Goal: Task Accomplishment & Management: Use online tool/utility

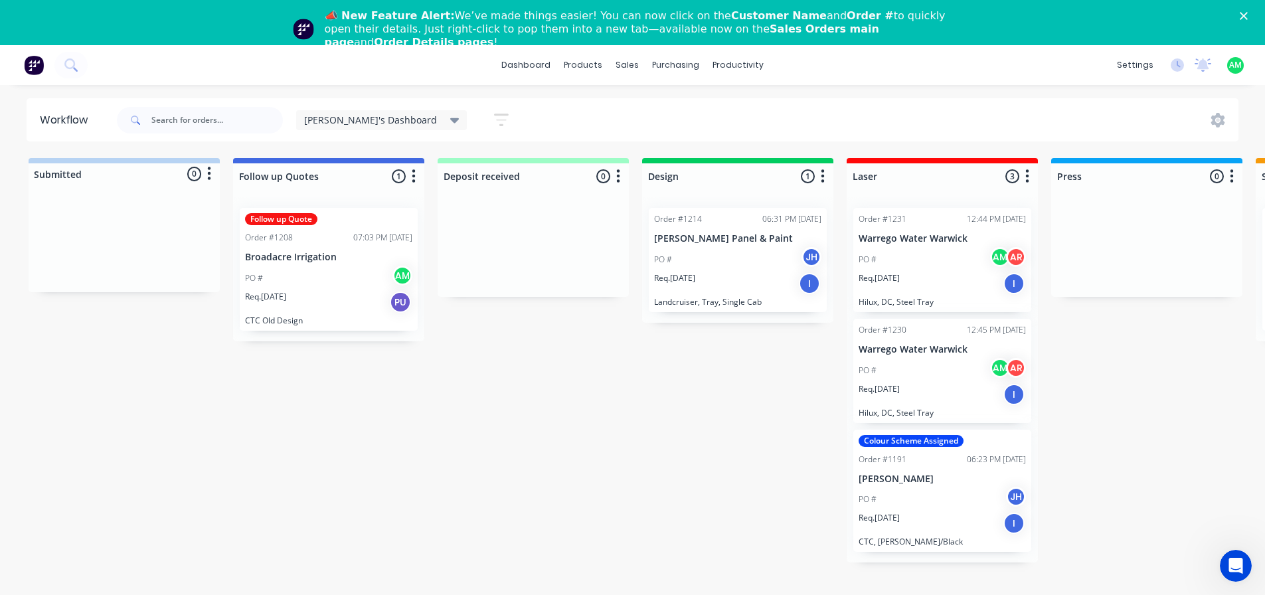
click at [1247, 17] on polygon "Close" at bounding box center [1243, 16] width 8 height 8
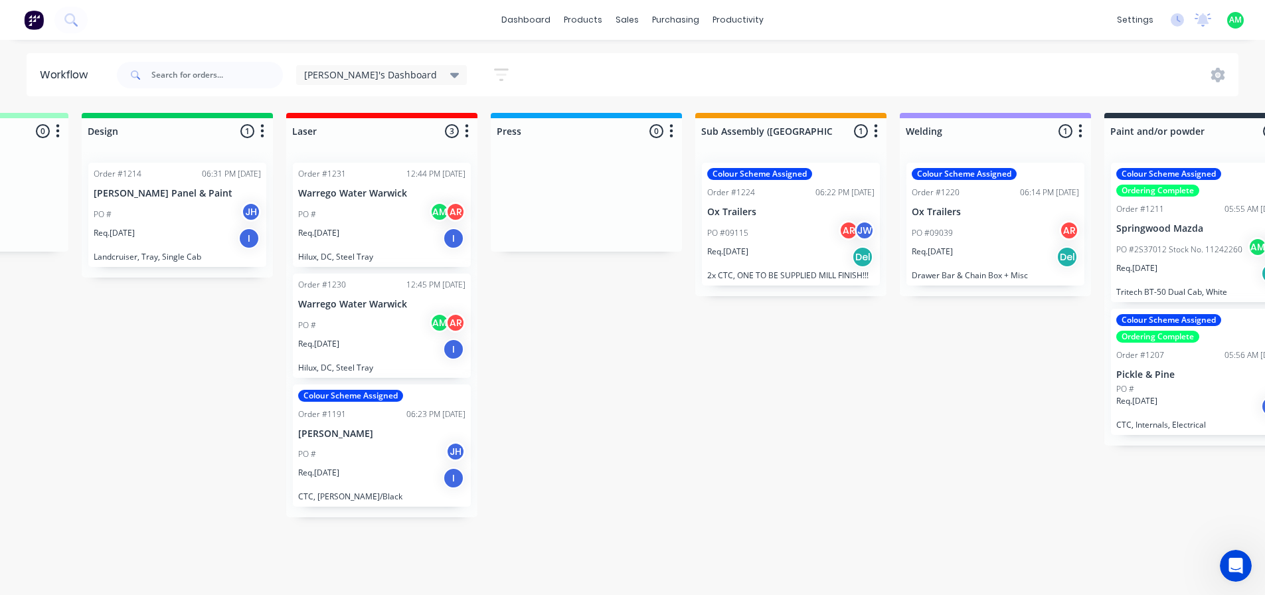
scroll to position [0, 568]
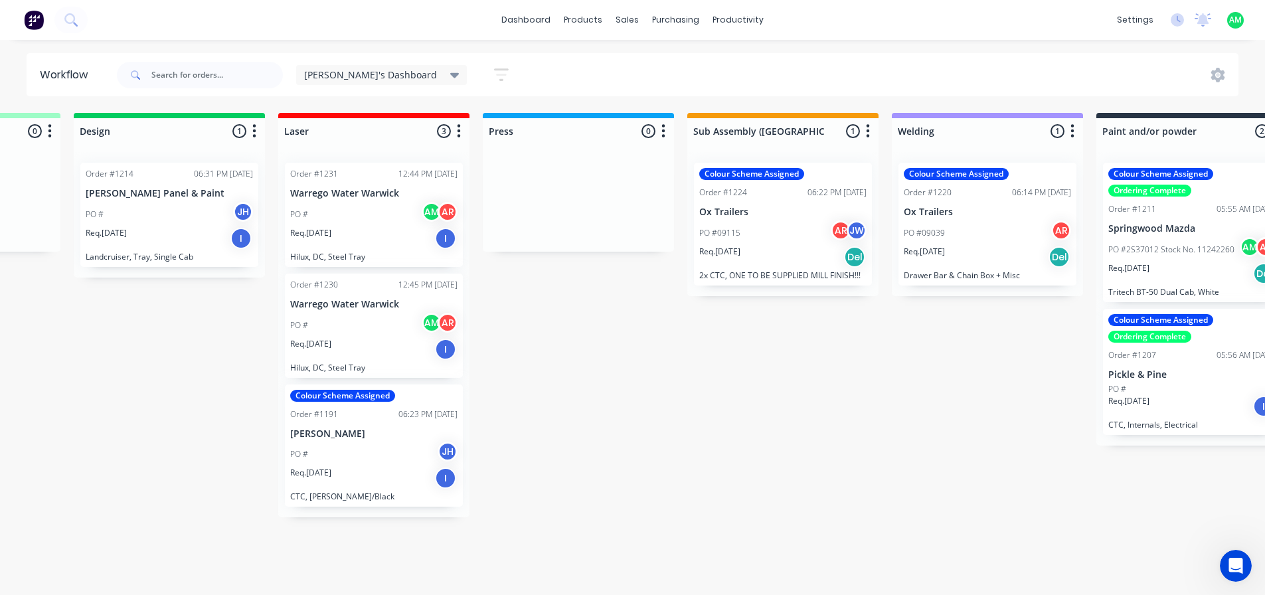
click at [971, 250] on div "Req. [DATE] Del" at bounding box center [987, 257] width 167 height 23
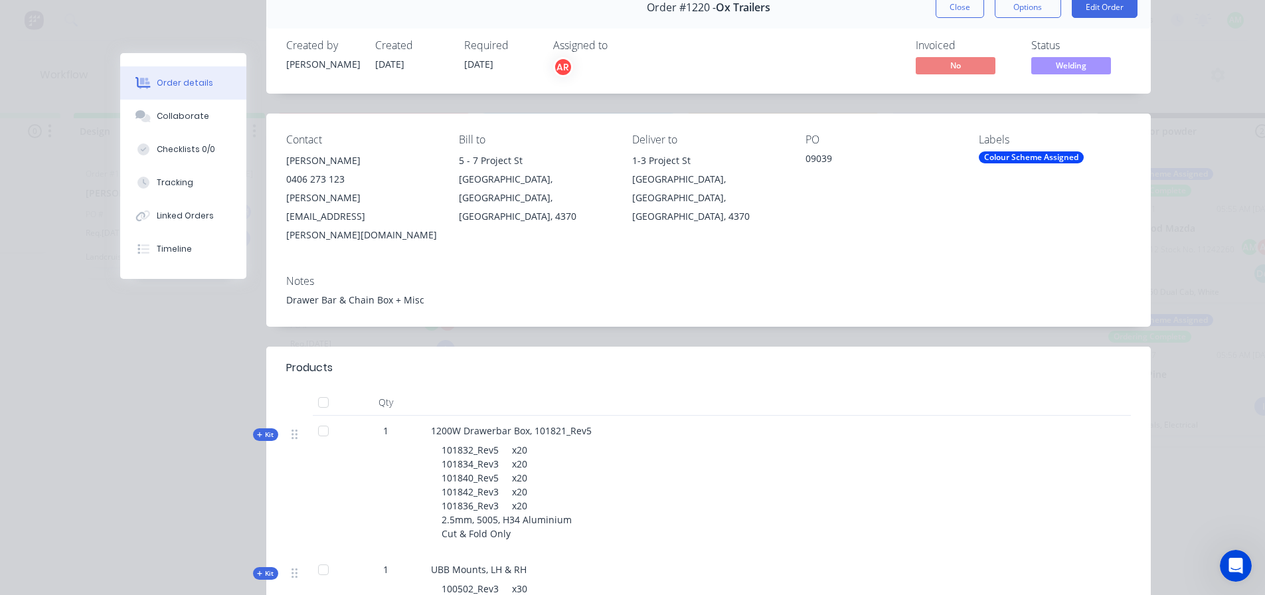
scroll to position [0, 0]
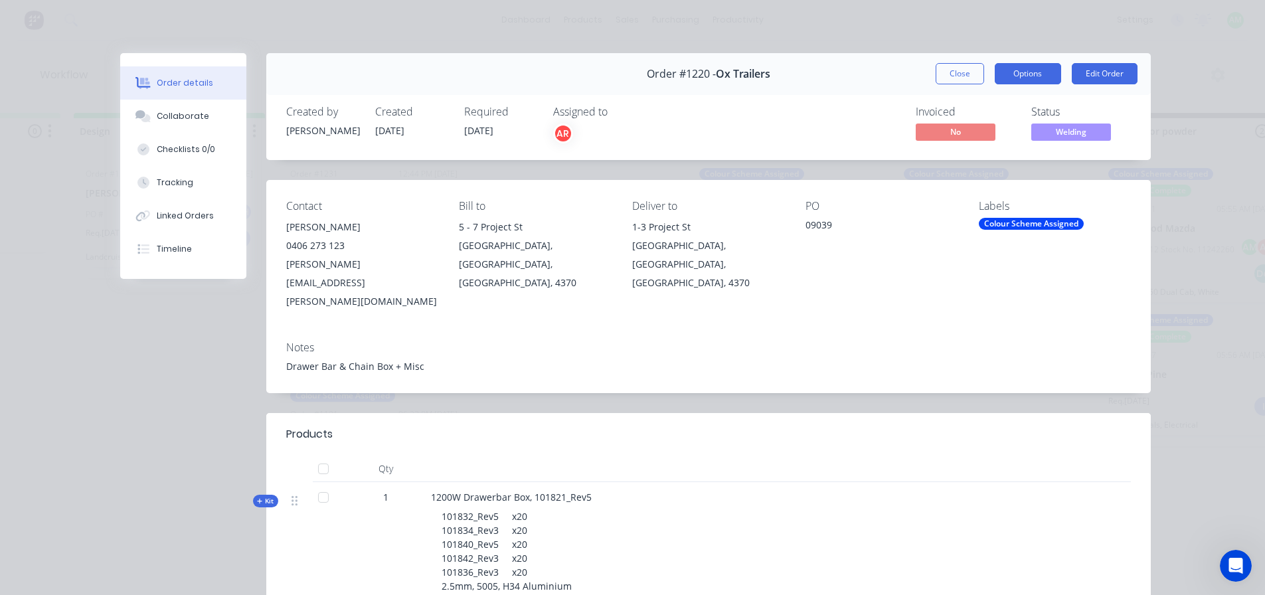
click at [1039, 72] on button "Options" at bounding box center [1027, 73] width 66 height 21
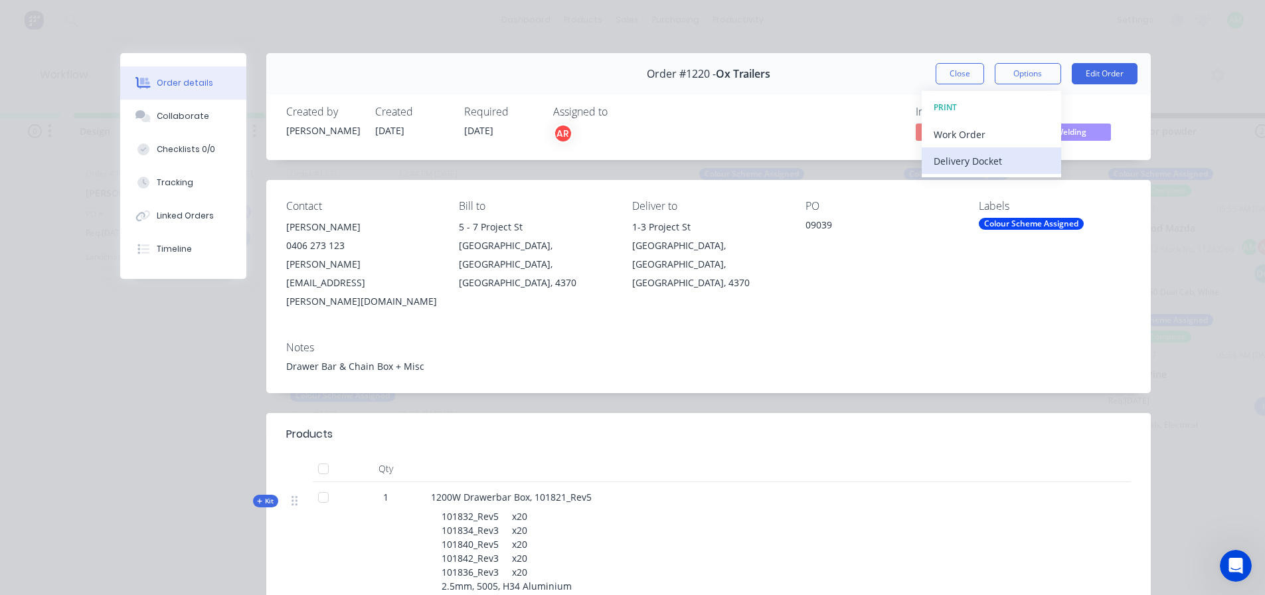
click at [975, 167] on div "Delivery Docket" at bounding box center [991, 160] width 116 height 19
click at [975, 167] on div "Standard" at bounding box center [991, 160] width 116 height 19
click at [888, 49] on div "Order details Collaborate Checklists 0/0 Tracking Linked Orders Timeline Order …" at bounding box center [632, 297] width 1265 height 595
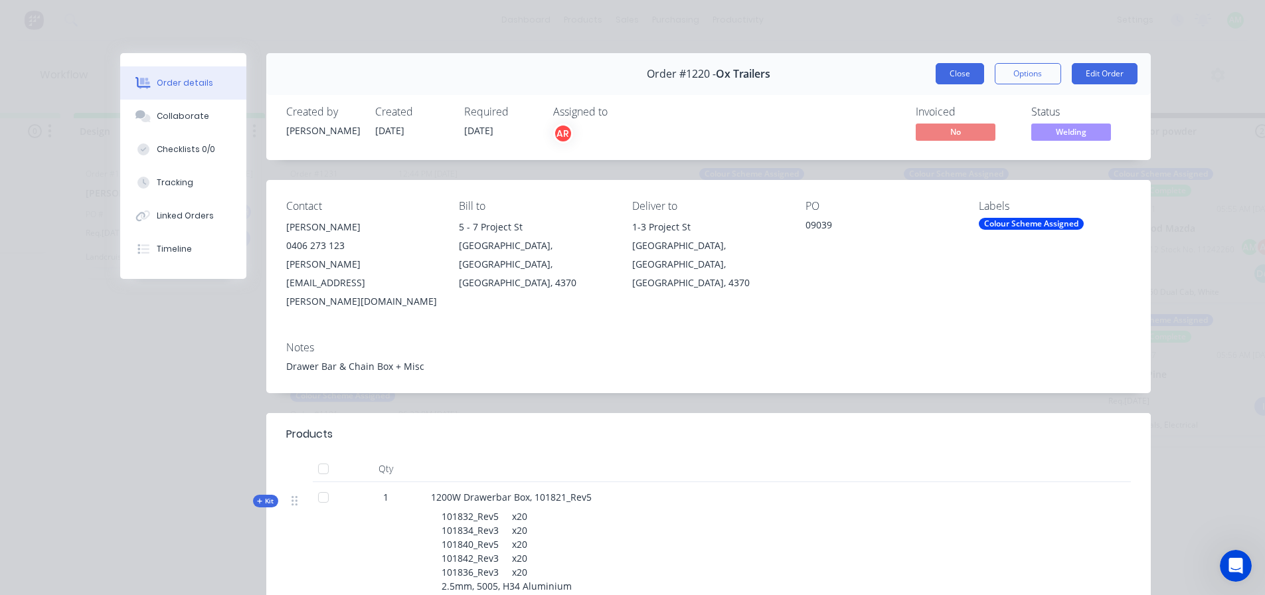
click at [961, 67] on button "Close" at bounding box center [959, 73] width 48 height 21
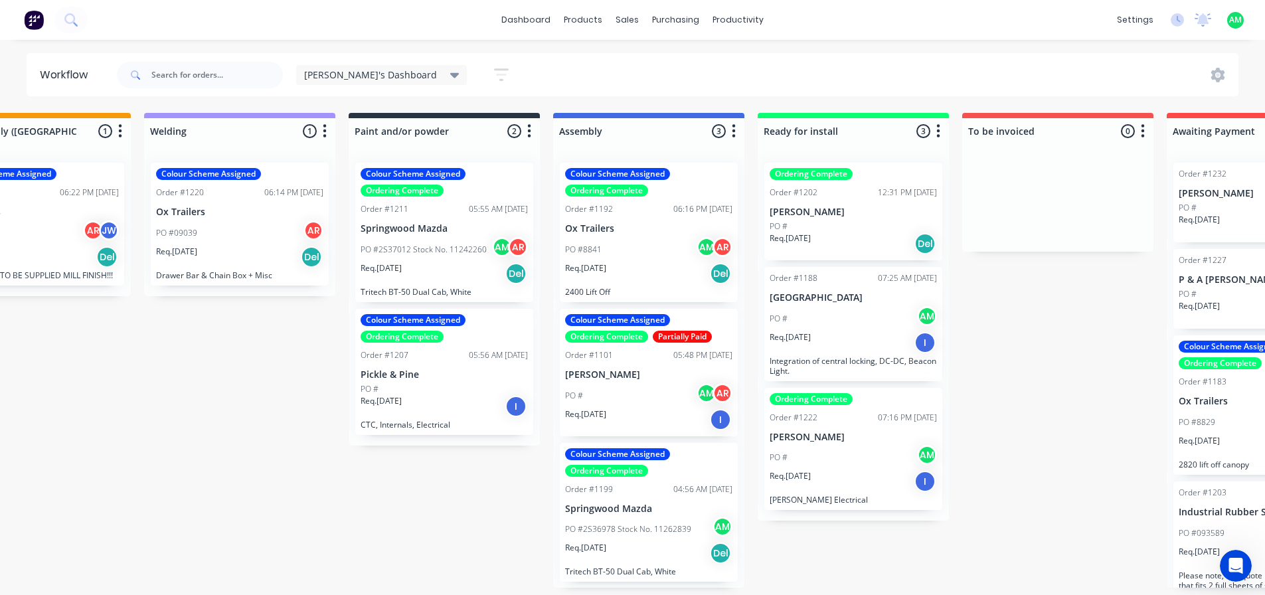
scroll to position [0, 1324]
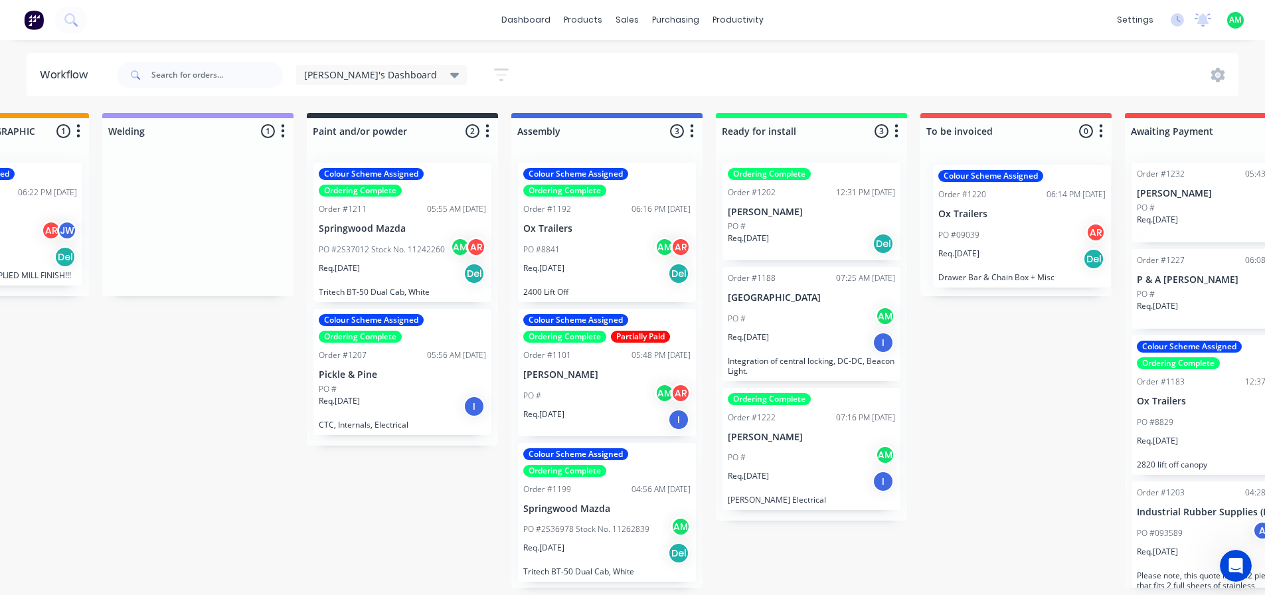
drag, startPoint x: 223, startPoint y: 238, endPoint x: 1014, endPoint y: 250, distance: 790.7
click at [1014, 250] on div "Submitted 0 Status colour #B7D3F3 hex #B7D3F3 Save Cancel Summaries Total order…" at bounding box center [124, 350] width 2984 height 475
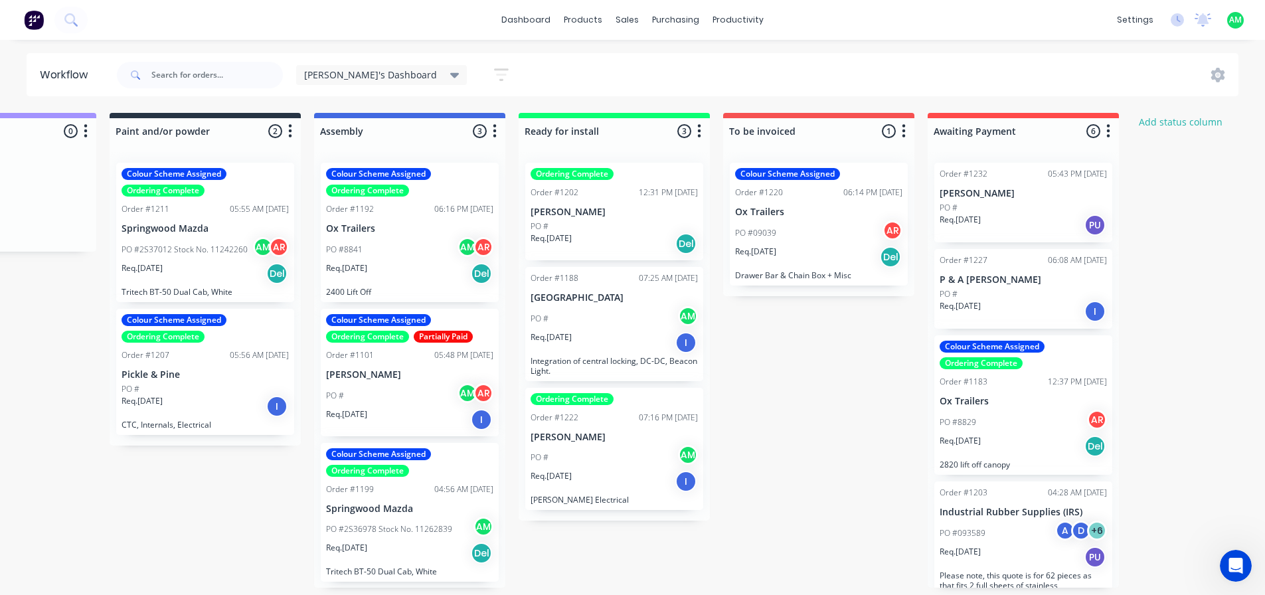
scroll to position [0, 1560]
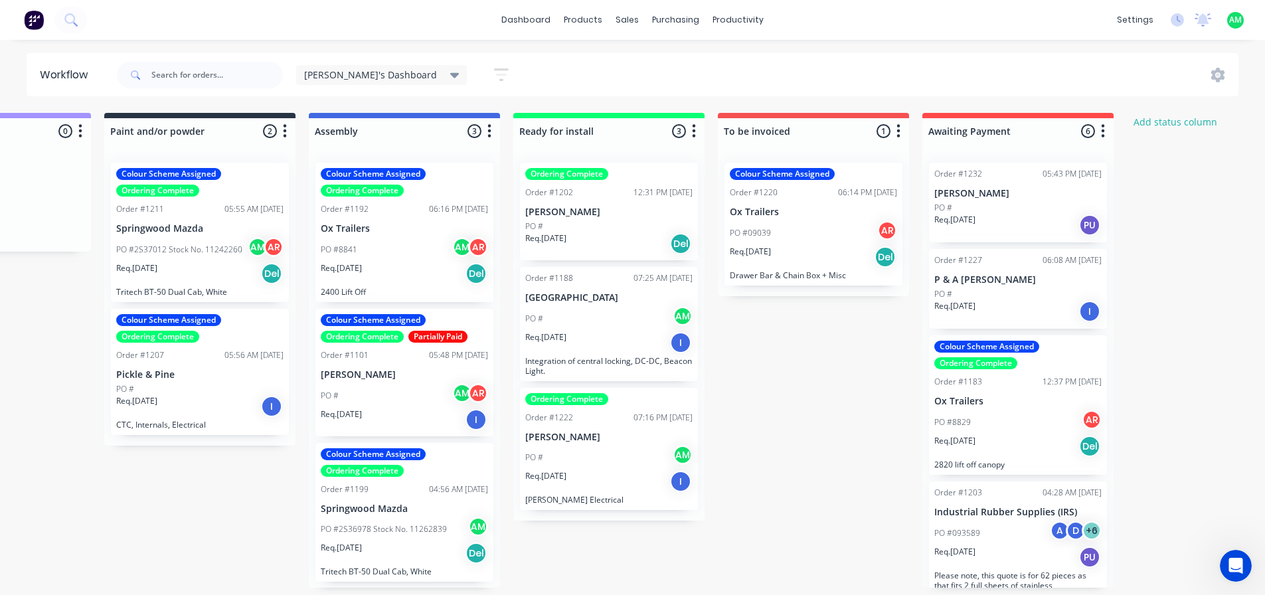
click at [989, 509] on p "Industrial Rubber Supplies (IRS)" at bounding box center [1017, 512] width 167 height 11
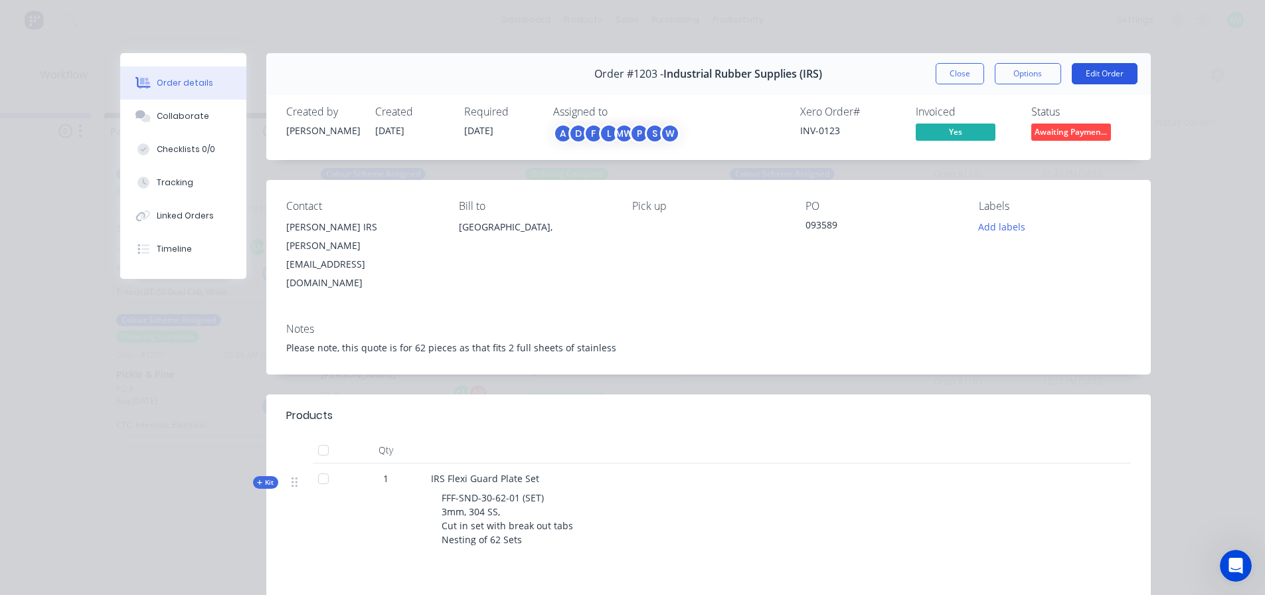
click at [1105, 73] on button "Edit Order" at bounding box center [1104, 73] width 66 height 21
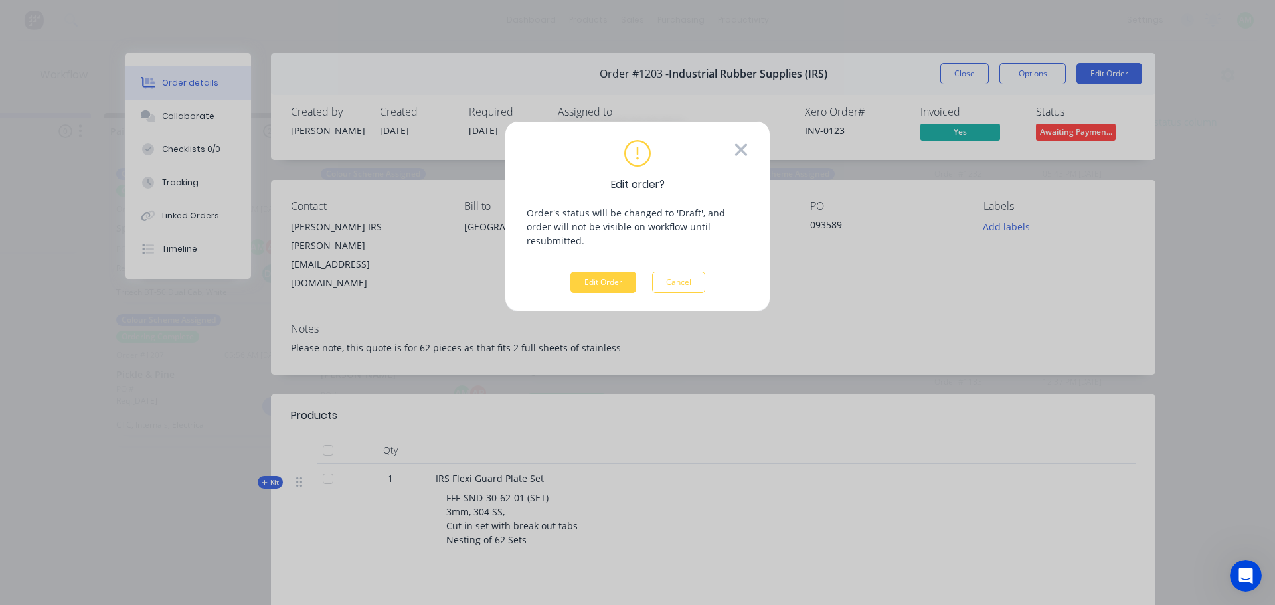
click at [740, 148] on icon at bounding box center [741, 150] width 12 height 12
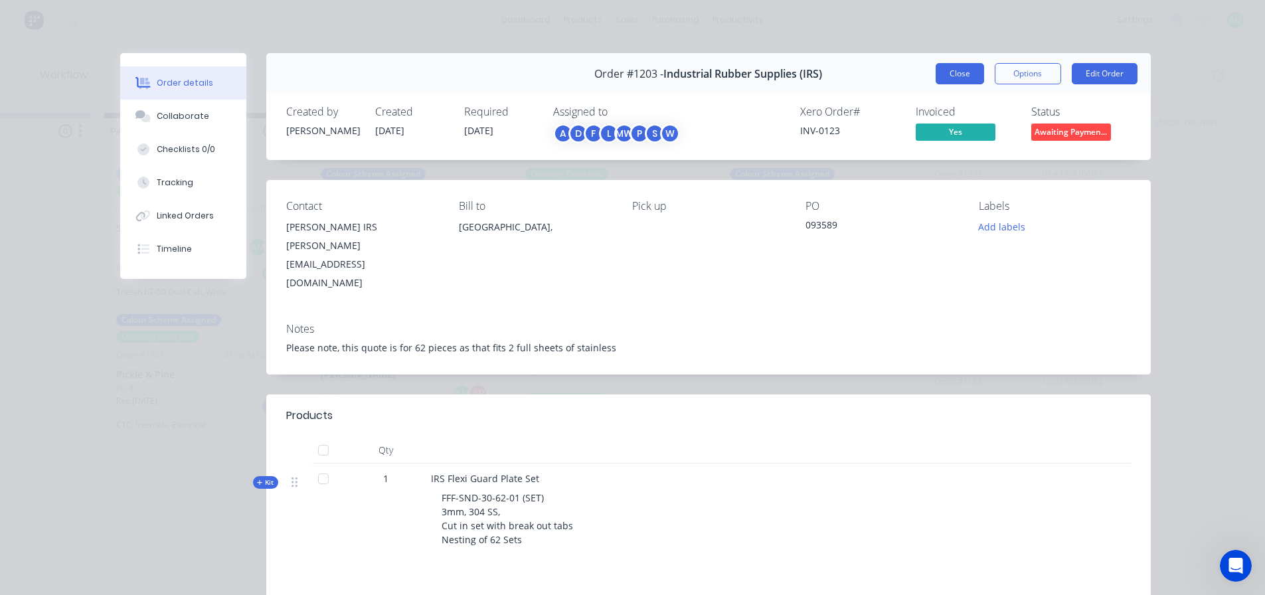
click at [941, 80] on button "Close" at bounding box center [959, 73] width 48 height 21
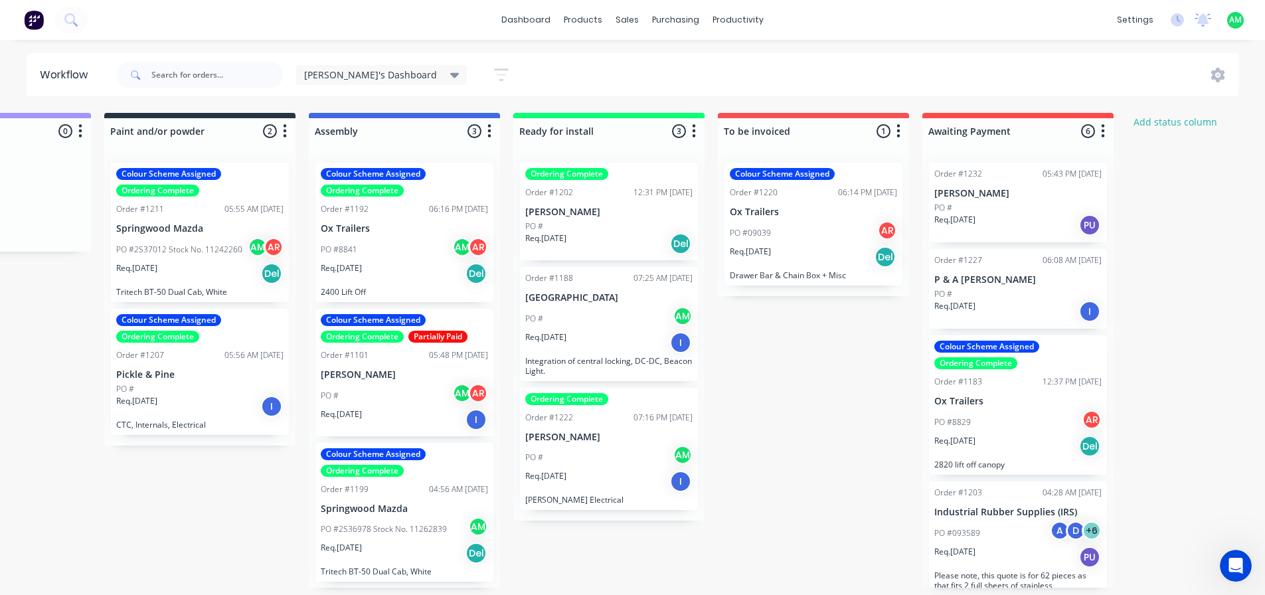
scroll to position [1, 1560]
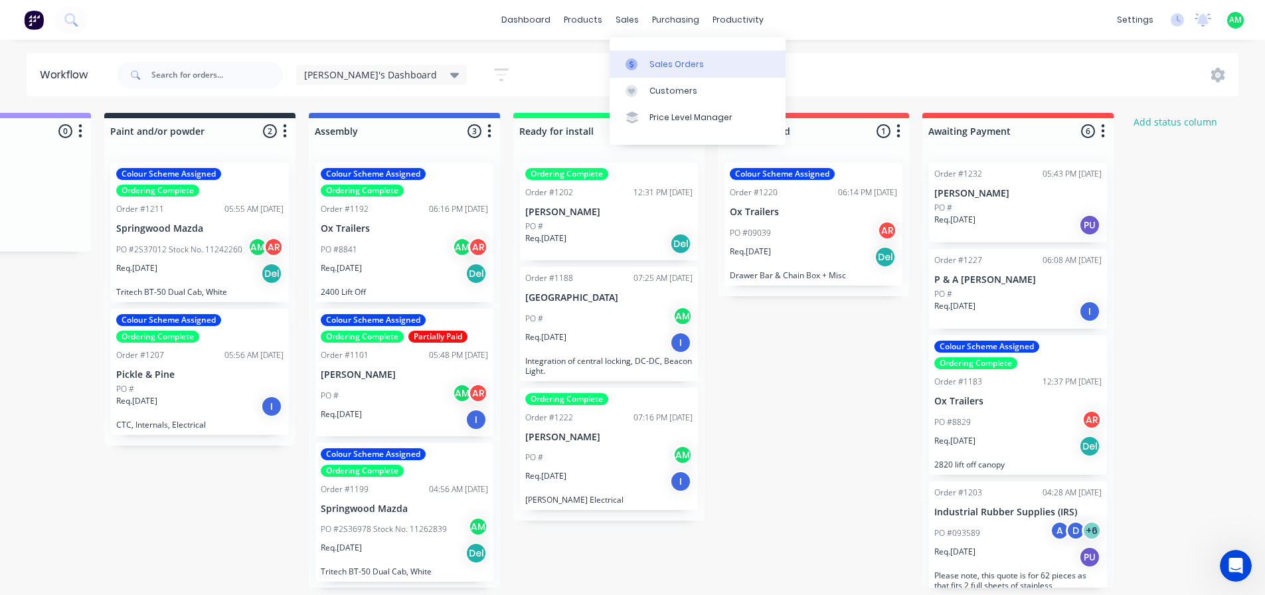
click at [645, 58] on link "Sales Orders" at bounding box center [697, 63] width 176 height 27
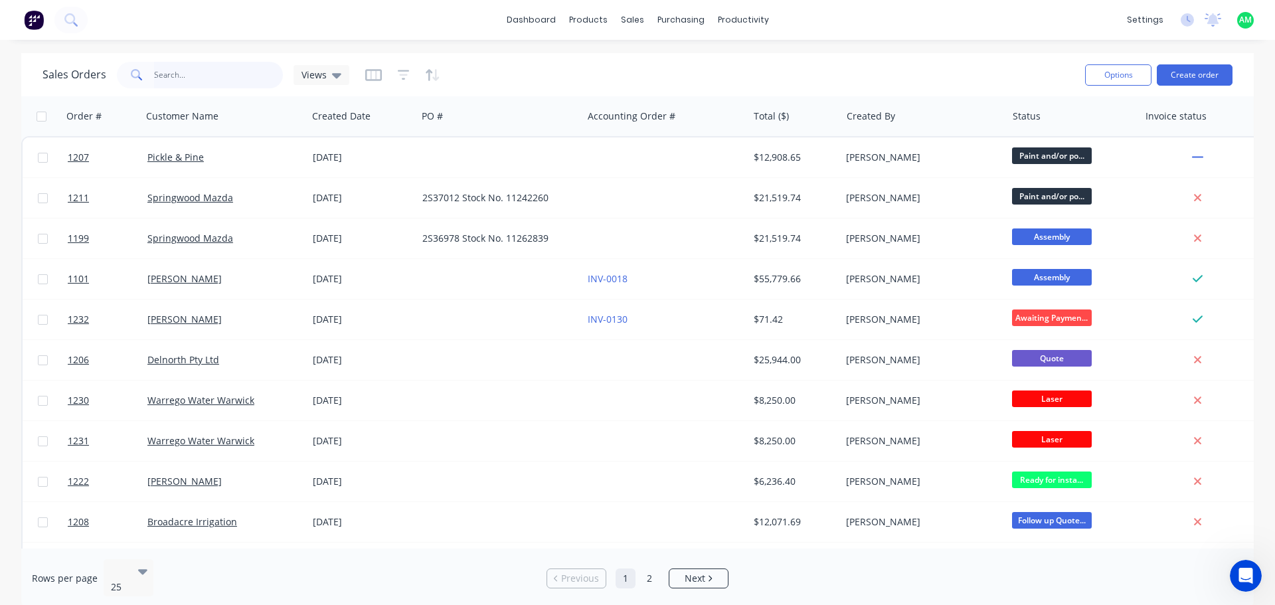
click at [181, 81] on input "text" at bounding box center [218, 75] width 129 height 27
type input "1203"
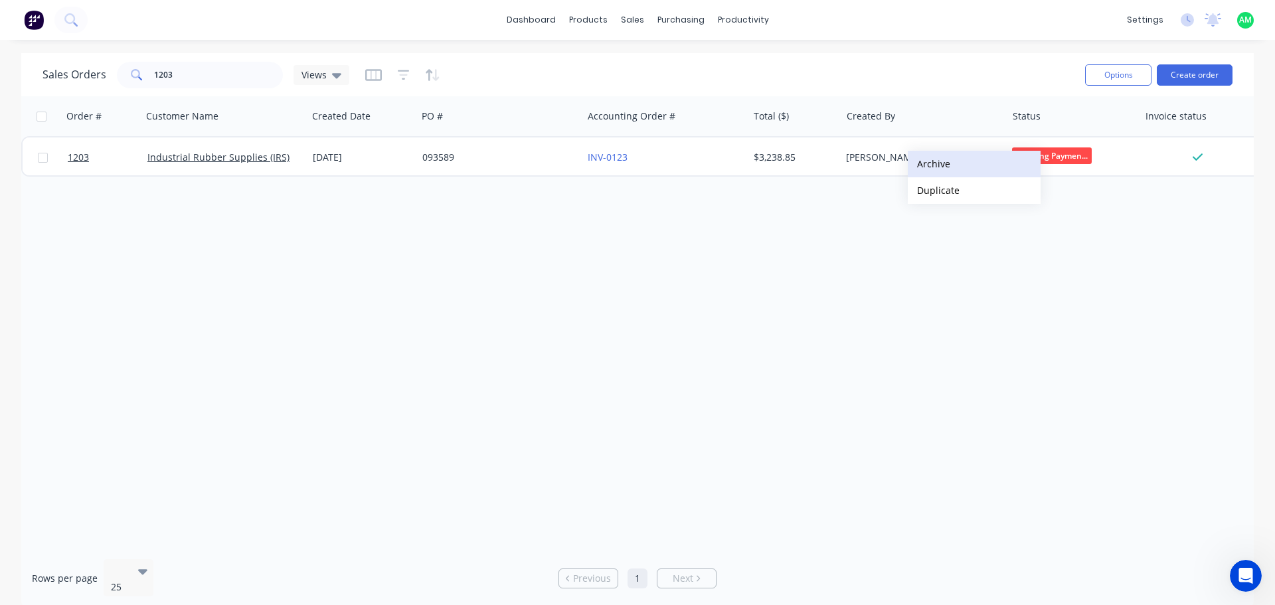
click at [935, 159] on button "Archive" at bounding box center [974, 164] width 133 height 27
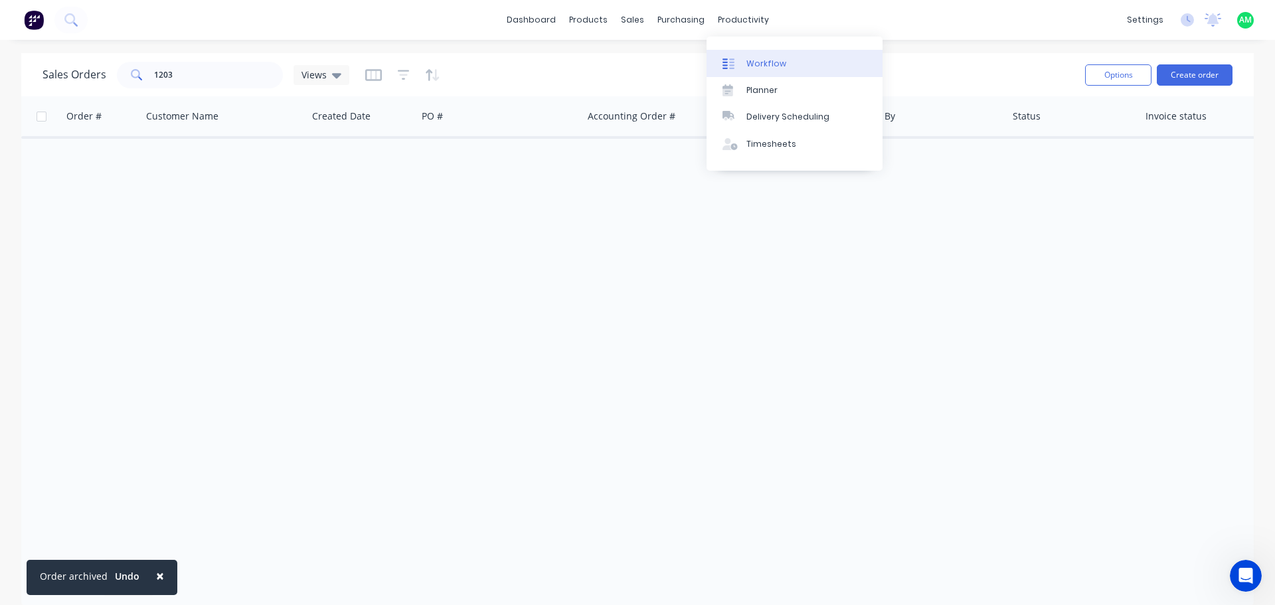
click at [758, 67] on div "Workflow" at bounding box center [766, 64] width 40 height 12
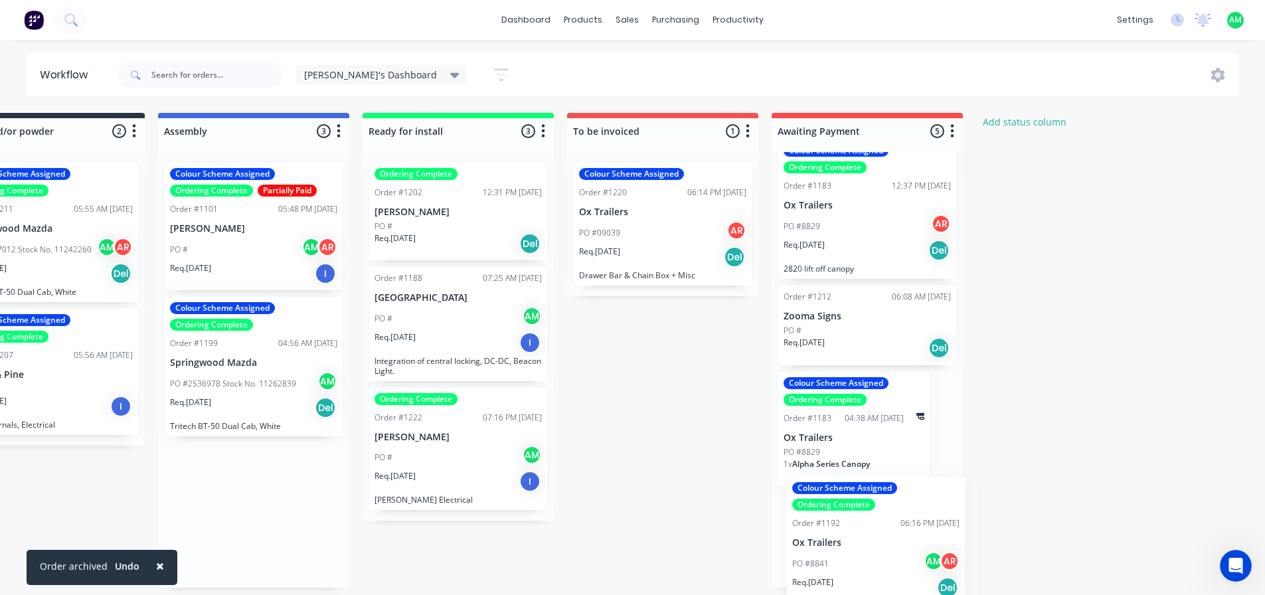
scroll to position [246, 0]
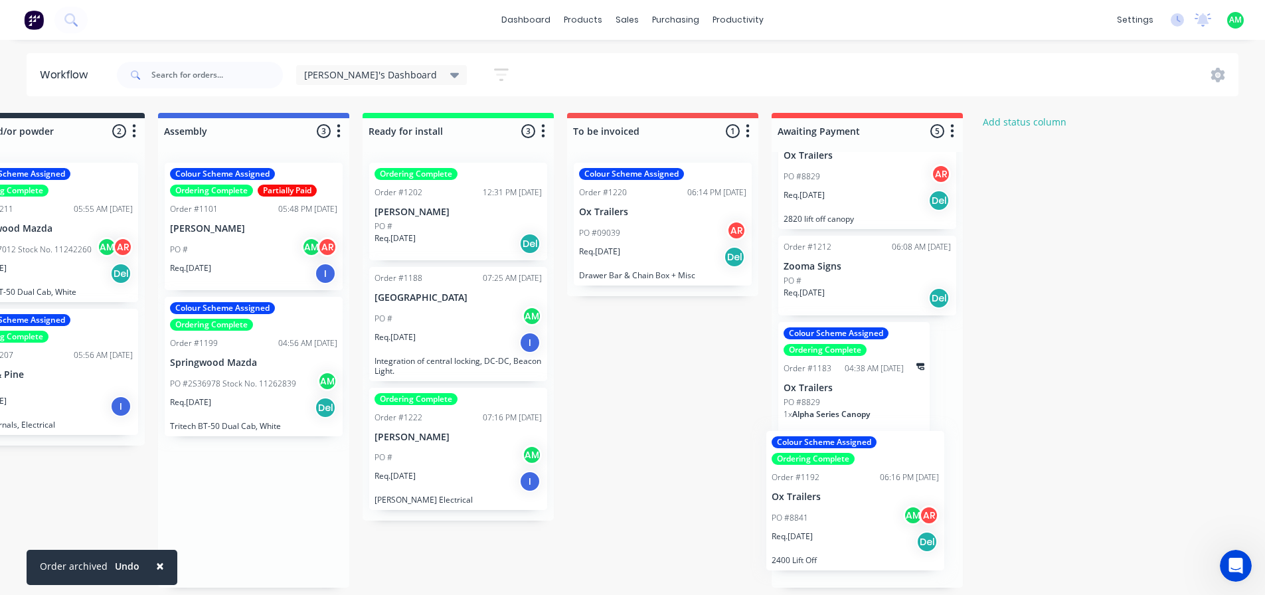
drag, startPoint x: 216, startPoint y: 218, endPoint x: 827, endPoint y: 489, distance: 668.4
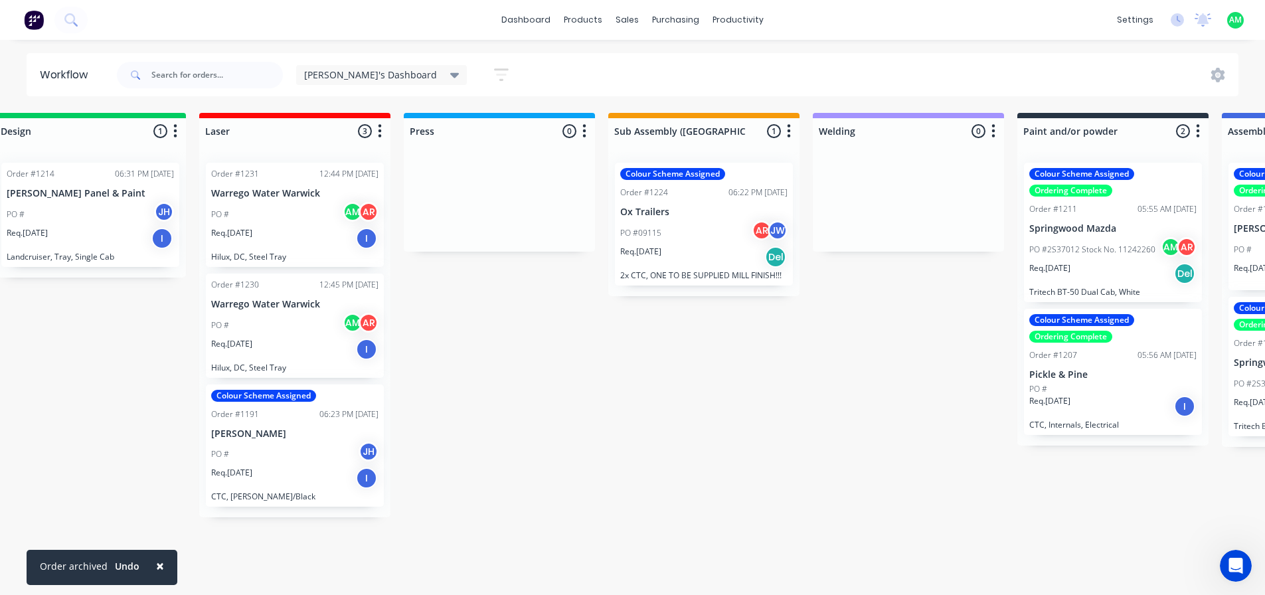
scroll to position [3, 596]
